Goal: Transaction & Acquisition: Book appointment/travel/reservation

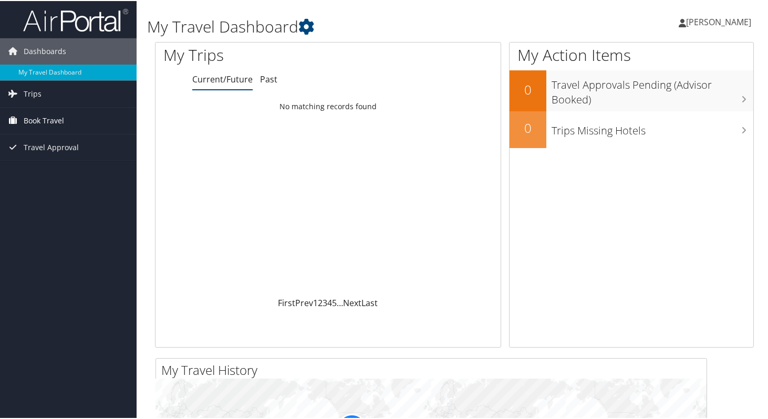
click at [55, 122] on span "Book Travel" at bounding box center [44, 120] width 40 height 26
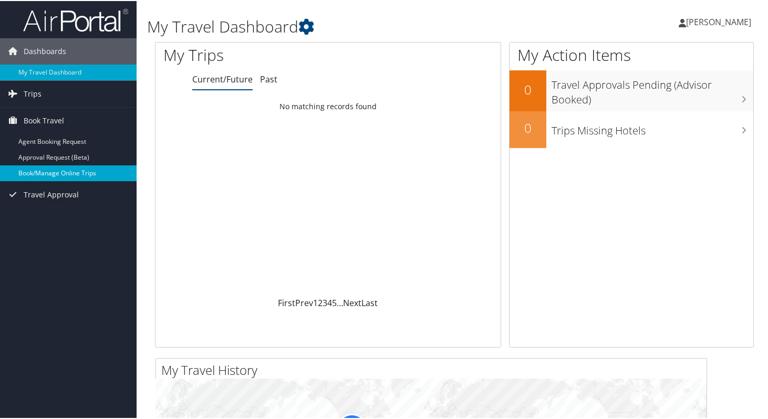
click at [64, 174] on link "Book/Manage Online Trips" at bounding box center [68, 172] width 137 height 16
